Goal: Task Accomplishment & Management: Use online tool/utility

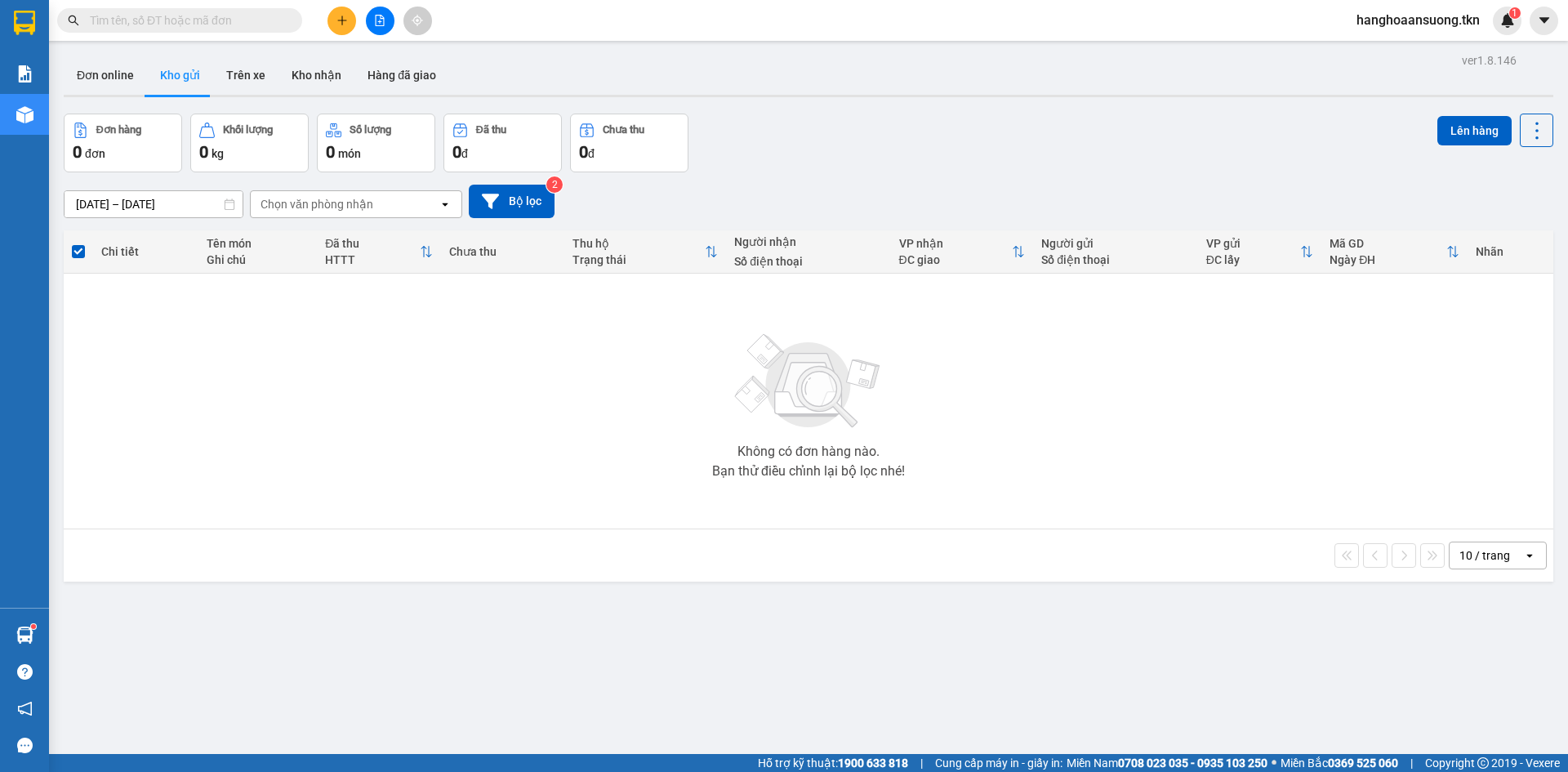
scroll to position [75, 0]
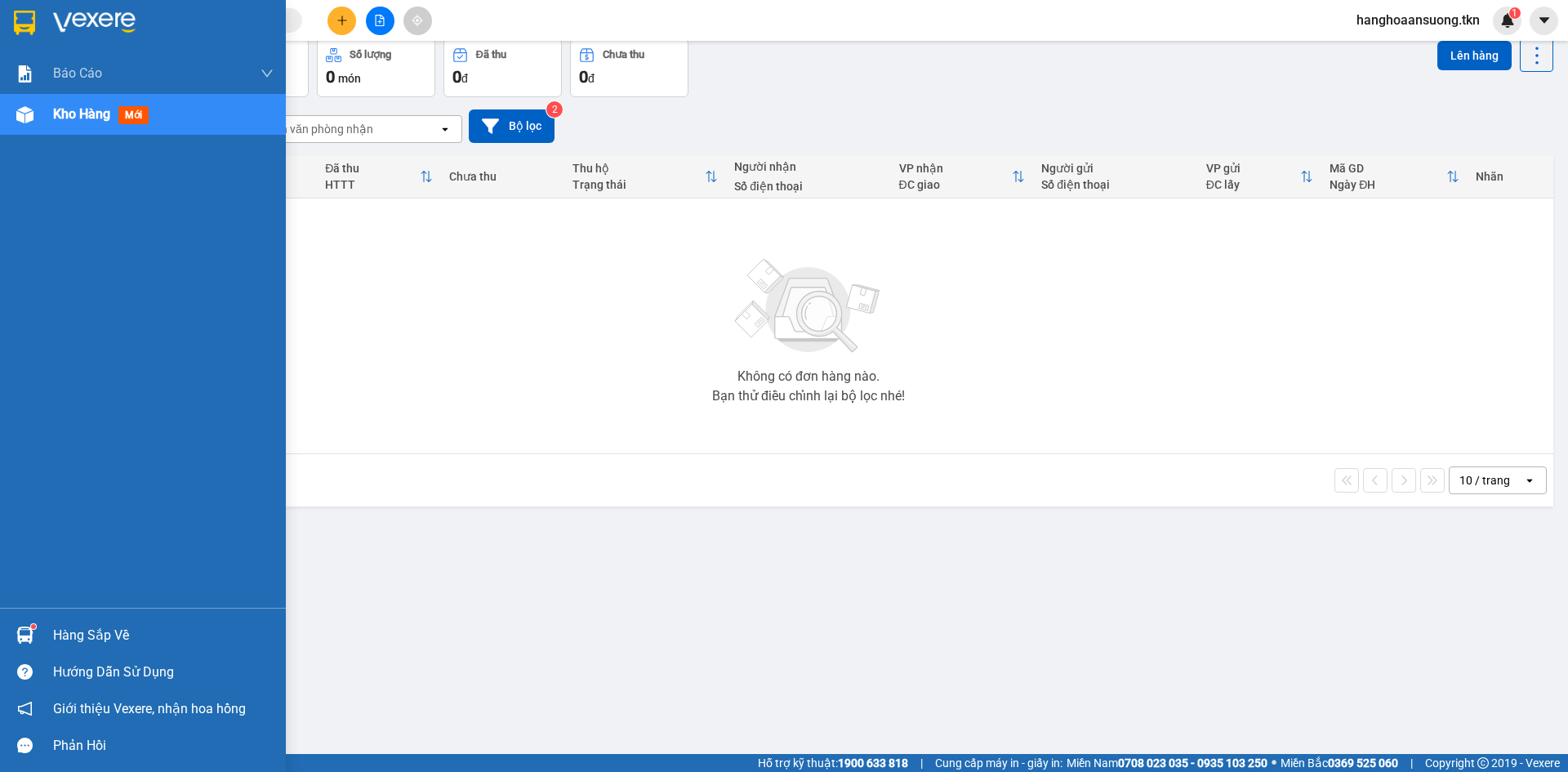
click at [19, 21] on img at bounding box center [25, 23] width 22 height 25
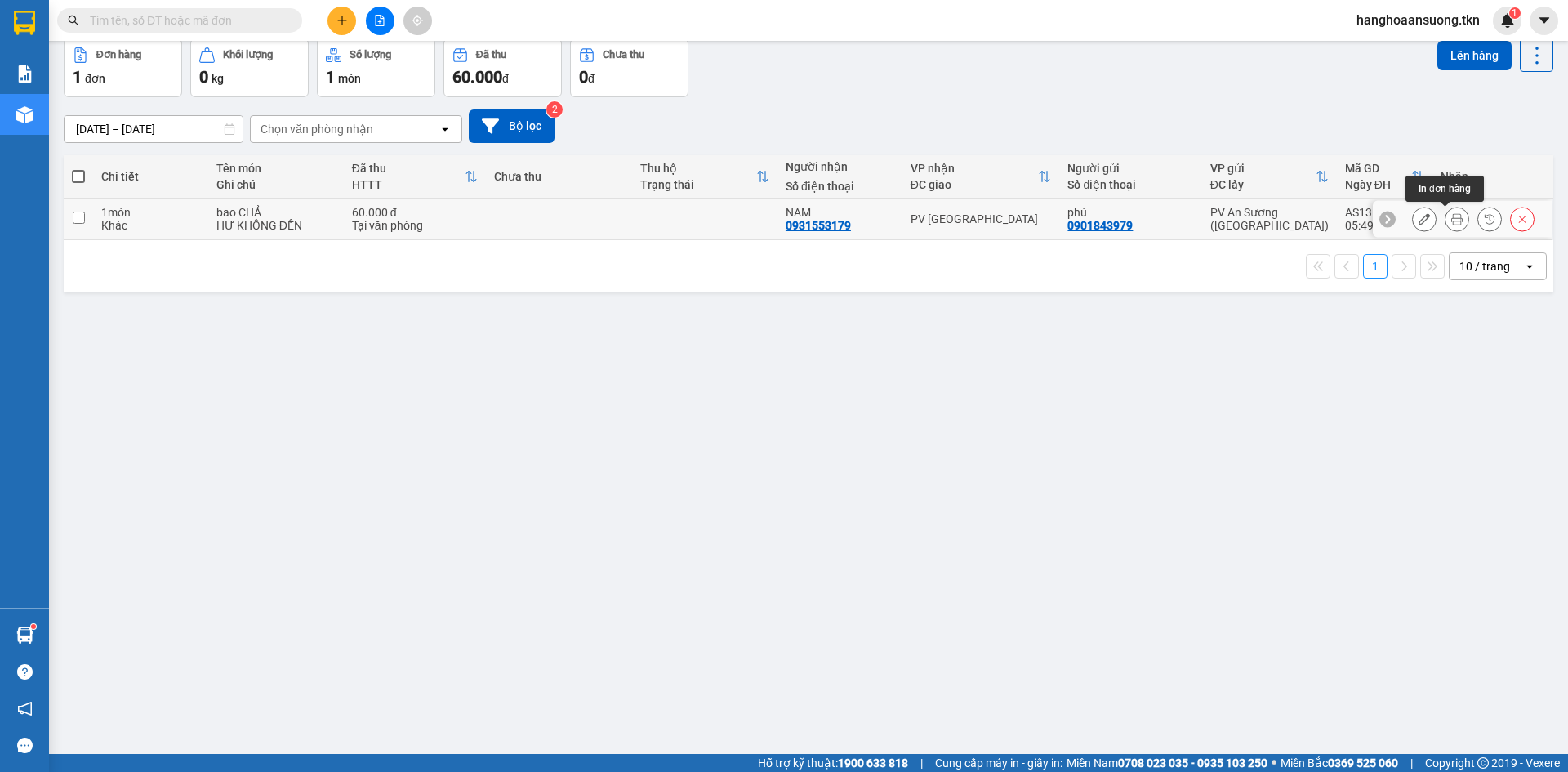
click at [1451, 216] on icon at bounding box center [1457, 219] width 12 height 12
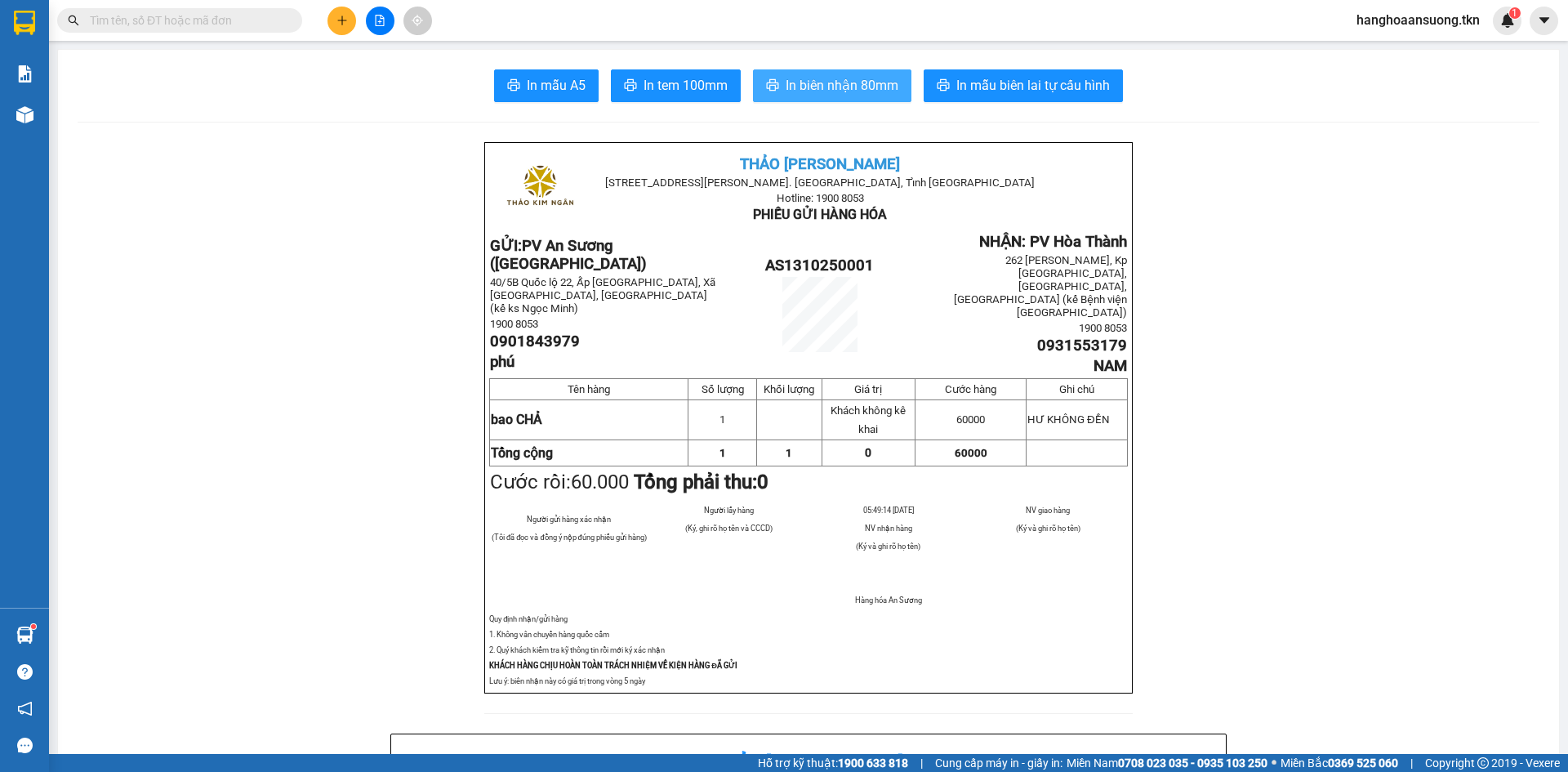
click at [852, 86] on span "In biên nhận 80mm" at bounding box center [842, 85] width 113 height 21
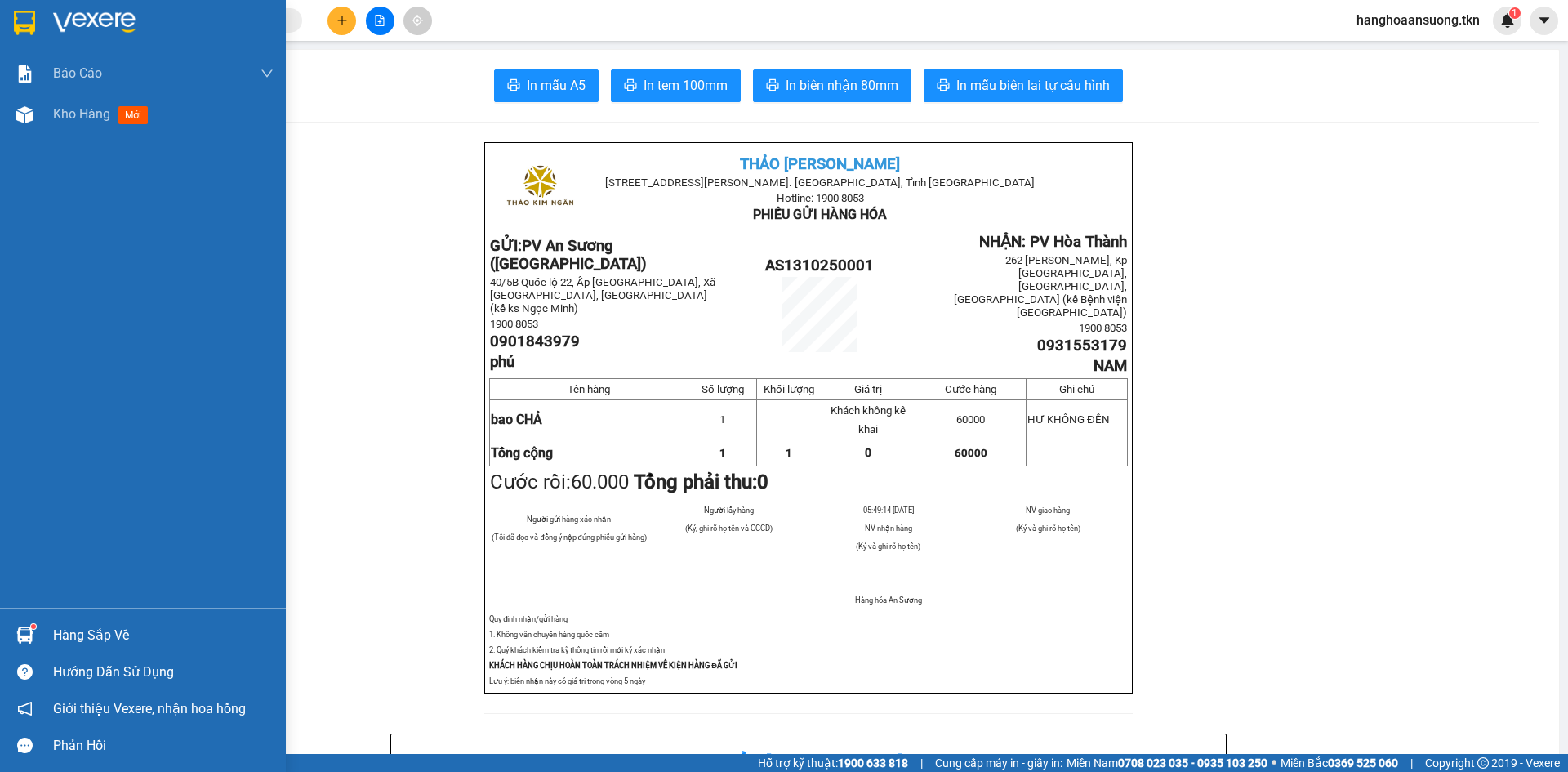
click at [29, 629] on img at bounding box center [25, 634] width 17 height 17
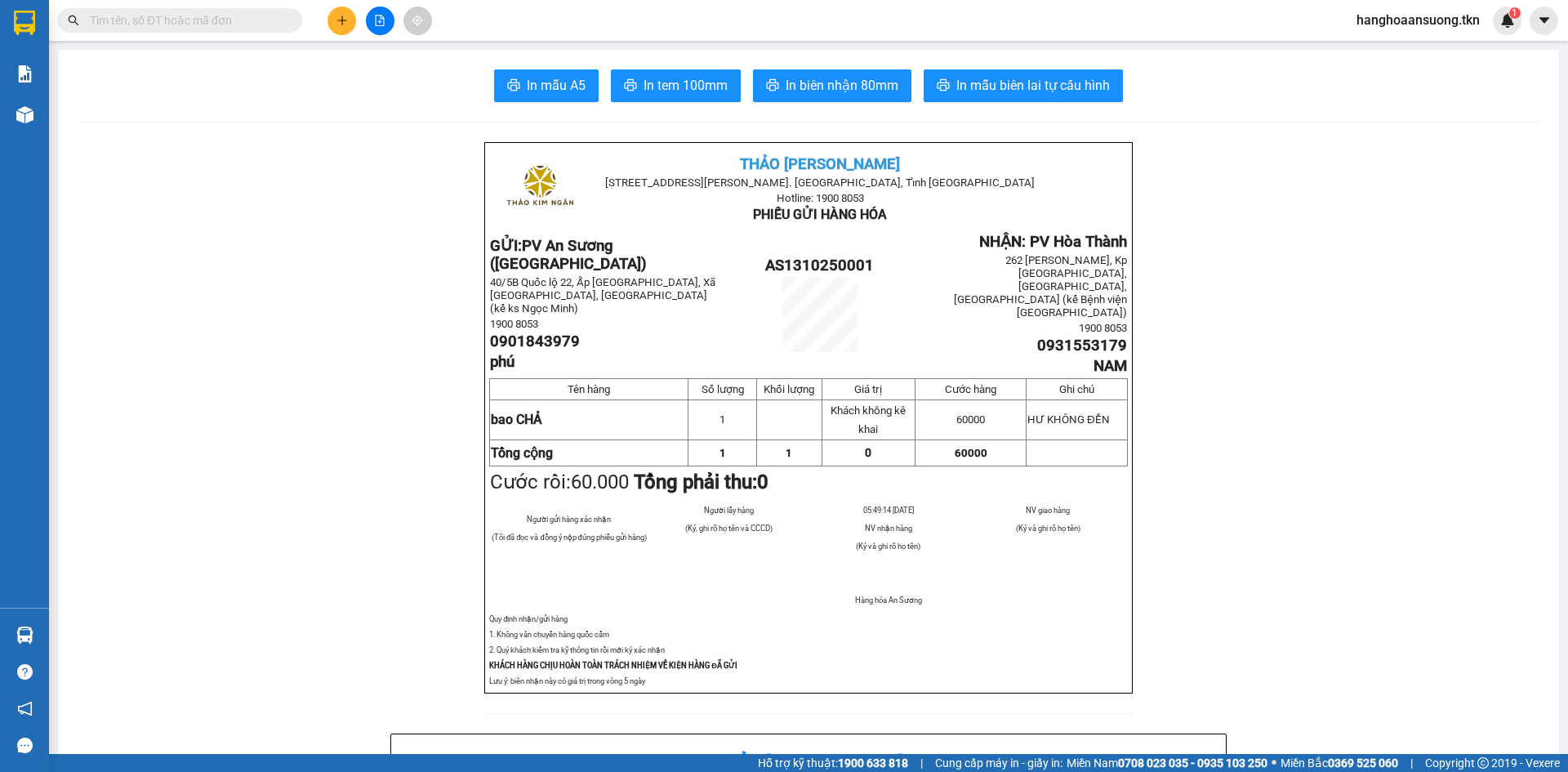
click at [58, 256] on section "Kết quả tìm kiếm ( 0 ) Bộ lọc No Data hanghoaansuong.tkn 1 Báo cáo Mẫu 1: Báo c…" at bounding box center [784, 386] width 1568 height 772
